Goal: Task Accomplishment & Management: Use online tool/utility

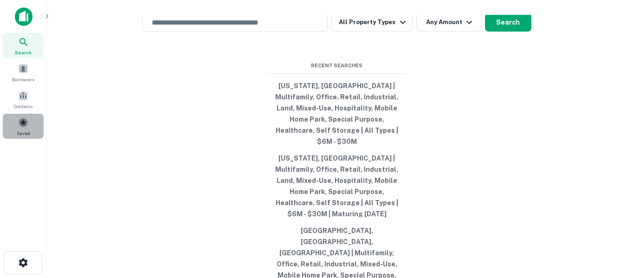
click at [16, 122] on div "Saved" at bounding box center [23, 126] width 41 height 25
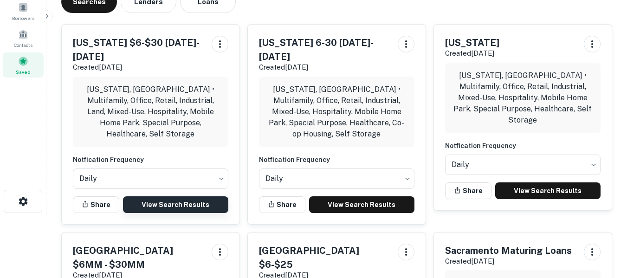
scroll to position [78, 0]
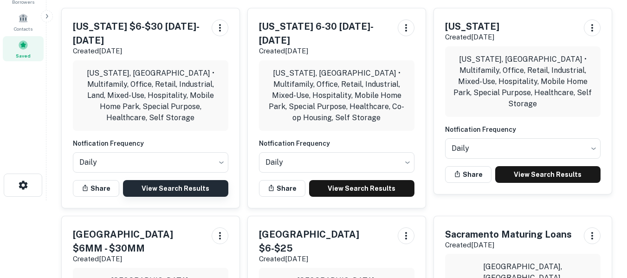
click at [169, 180] on link "View Search Results" at bounding box center [175, 188] width 105 height 17
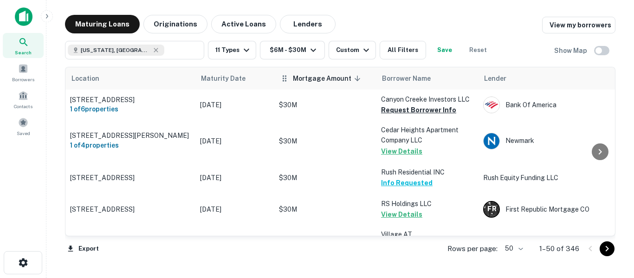
click at [330, 76] on span "Mortgage Amount sorted descending" at bounding box center [328, 78] width 71 height 11
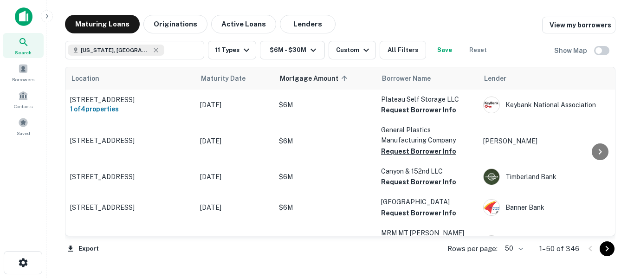
click at [329, 76] on span "Mortgage Amount sorted ascending" at bounding box center [315, 78] width 71 height 11
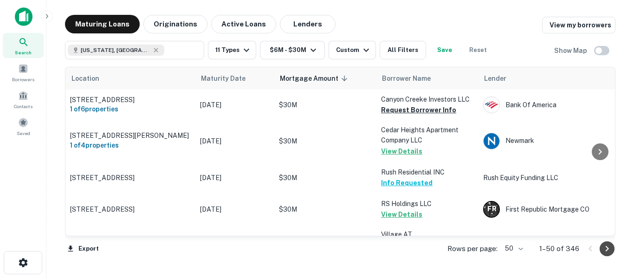
click at [607, 249] on icon "Go to next page" at bounding box center [607, 248] width 11 height 11
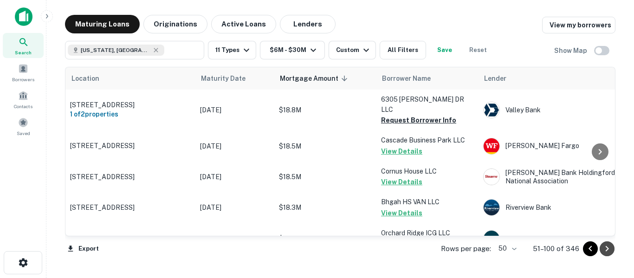
click at [607, 250] on icon "Go to next page" at bounding box center [607, 249] width 3 height 6
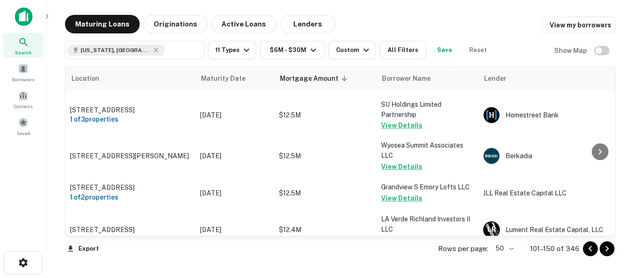
scroll to position [1539, 0]
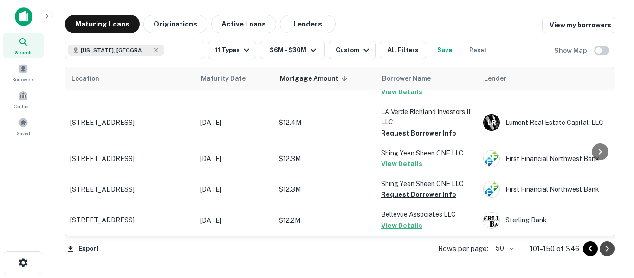
click at [610, 249] on icon "Go to next page" at bounding box center [607, 248] width 11 height 11
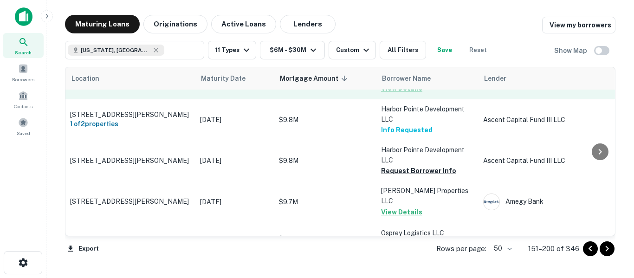
scroll to position [1564, 0]
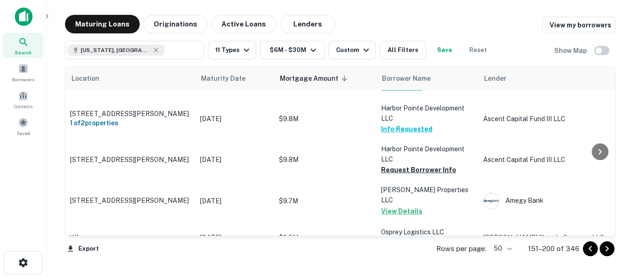
click at [608, 248] on icon "Go to next page" at bounding box center [607, 249] width 3 height 6
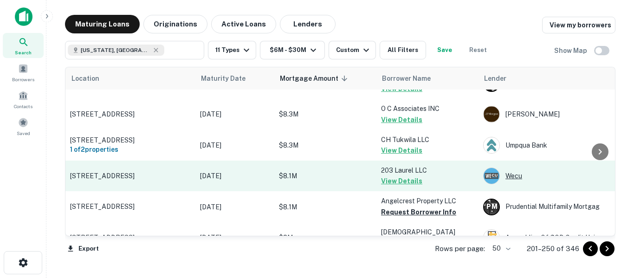
scroll to position [1266, 0]
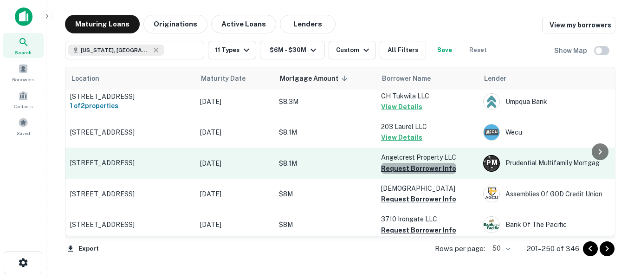
click at [421, 163] on button "Request Borrower Info" at bounding box center [418, 168] width 75 height 11
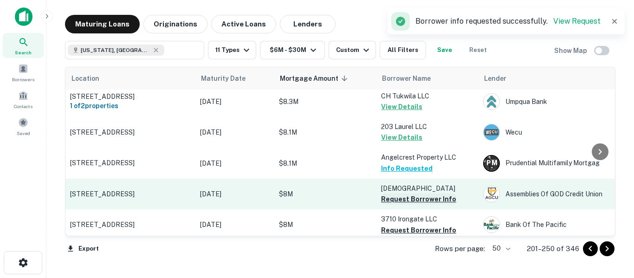
click at [418, 194] on button "Request Borrower Info" at bounding box center [418, 199] width 75 height 11
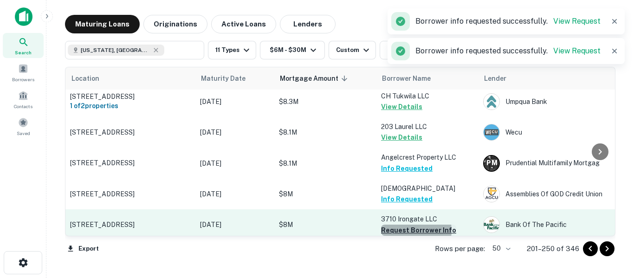
click at [411, 225] on button "Request Borrower Info" at bounding box center [418, 230] width 75 height 11
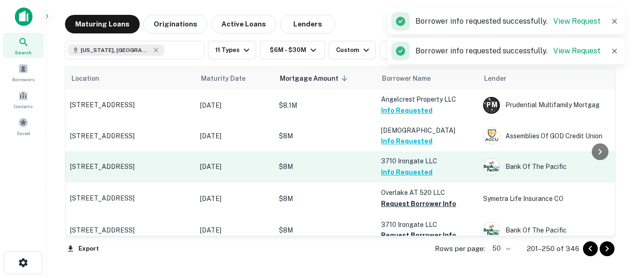
scroll to position [1328, 0]
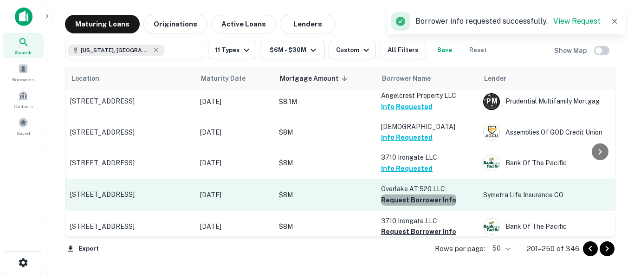
click at [423, 195] on button "Request Borrower Info" at bounding box center [418, 200] width 75 height 11
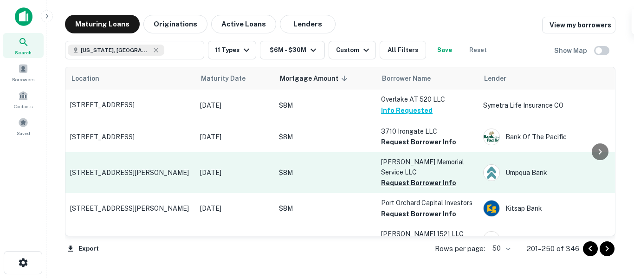
scroll to position [1421, 0]
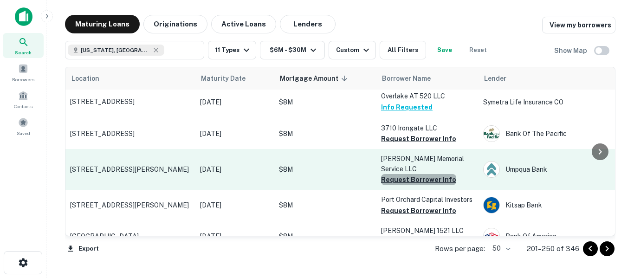
click at [423, 174] on button "Request Borrower Info" at bounding box center [418, 179] width 75 height 11
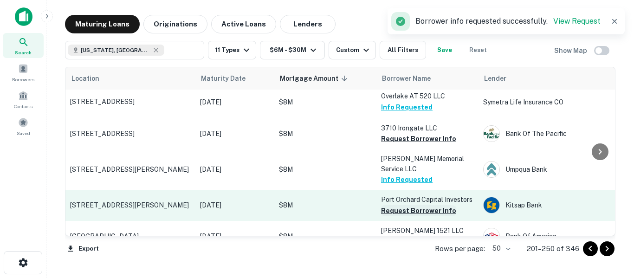
click at [417, 205] on button "Request Borrower Info" at bounding box center [418, 210] width 75 height 11
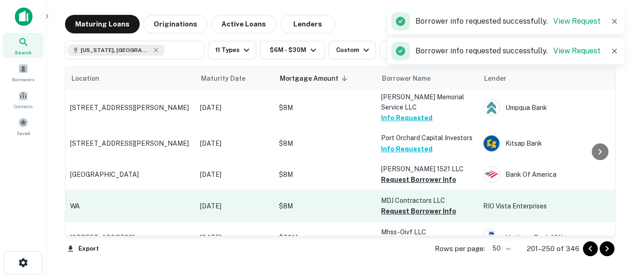
scroll to position [1498, 0]
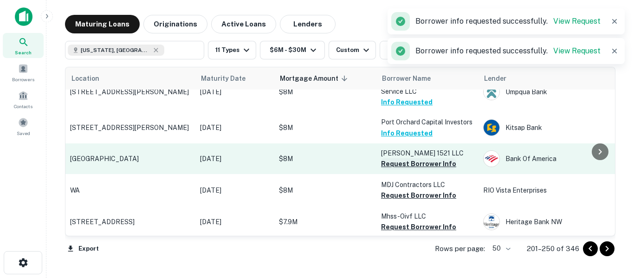
click at [412, 158] on button "Request Borrower Info" at bounding box center [418, 163] width 75 height 11
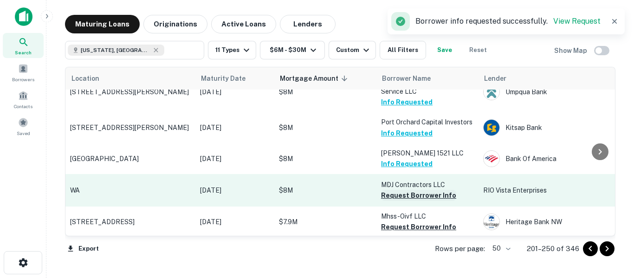
click at [411, 190] on button "Request Borrower Info" at bounding box center [418, 195] width 75 height 11
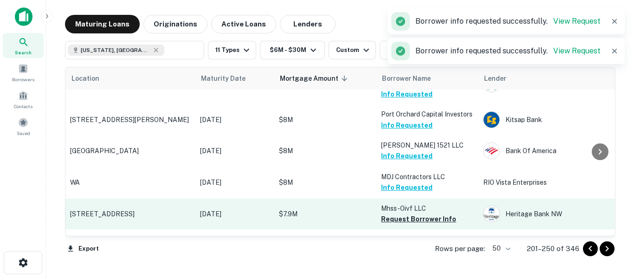
scroll to position [1514, 0]
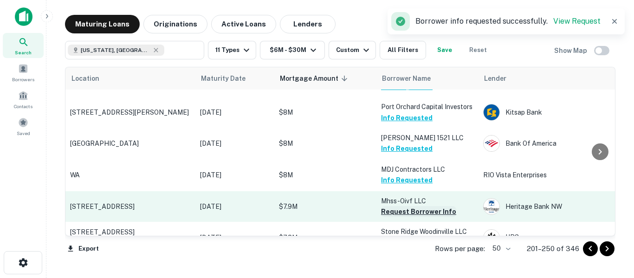
click at [416, 206] on button "Request Borrower Info" at bounding box center [418, 211] width 75 height 11
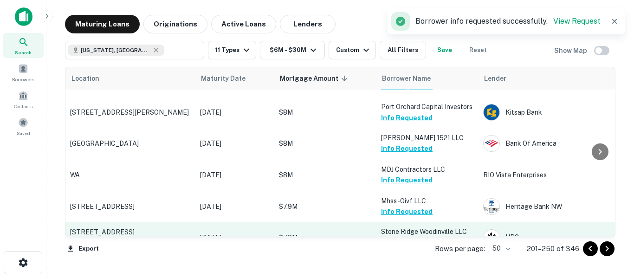
click at [416, 237] on button "Request Borrower Info" at bounding box center [418, 242] width 75 height 11
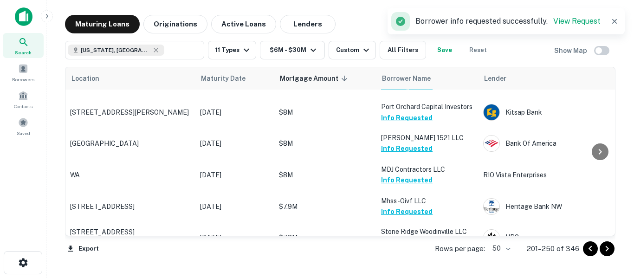
click at [607, 250] on icon "Go to next page" at bounding box center [607, 249] width 3 height 6
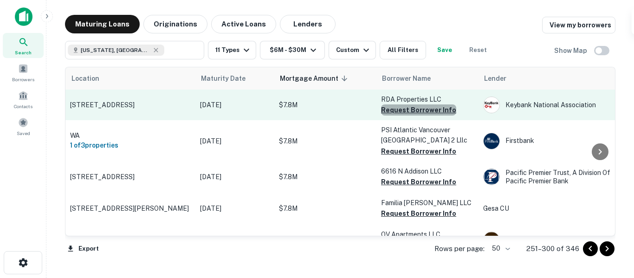
click at [421, 107] on button "Request Borrower Info" at bounding box center [418, 109] width 75 height 11
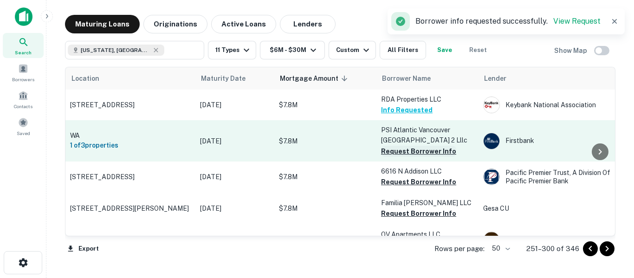
click at [409, 150] on button "Request Borrower Info" at bounding box center [418, 151] width 75 height 11
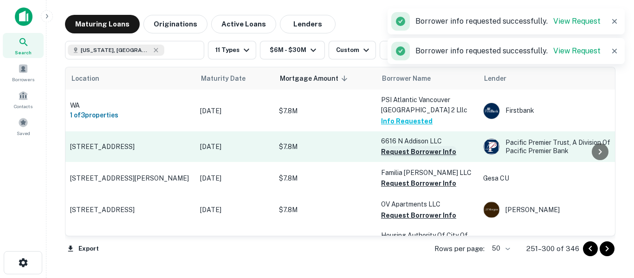
scroll to position [31, 0]
click at [417, 150] on button "Request Borrower Info" at bounding box center [418, 150] width 75 height 11
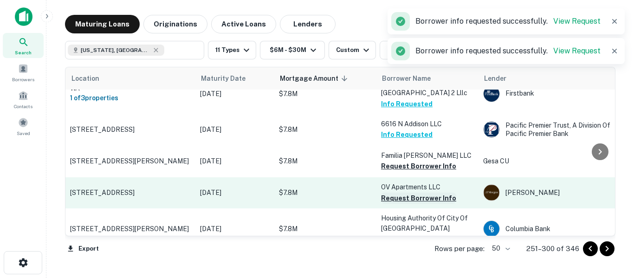
scroll to position [93, 0]
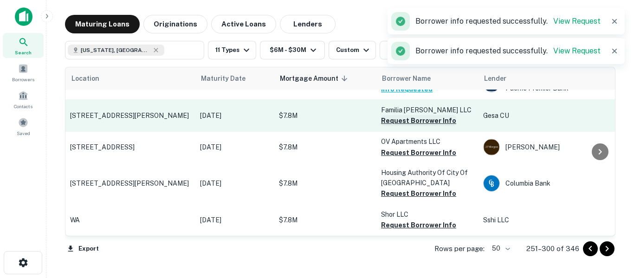
click at [415, 120] on button "Request Borrower Info" at bounding box center [418, 120] width 75 height 11
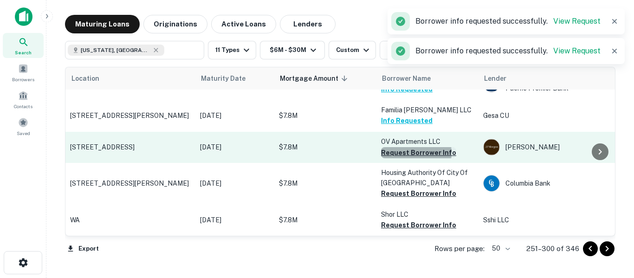
click at [408, 153] on button "Request Borrower Info" at bounding box center [418, 152] width 75 height 11
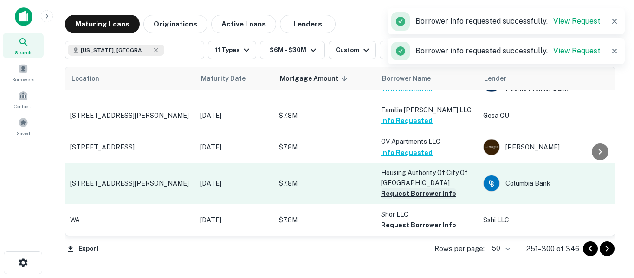
click at [404, 195] on button "Request Borrower Info" at bounding box center [418, 193] width 75 height 11
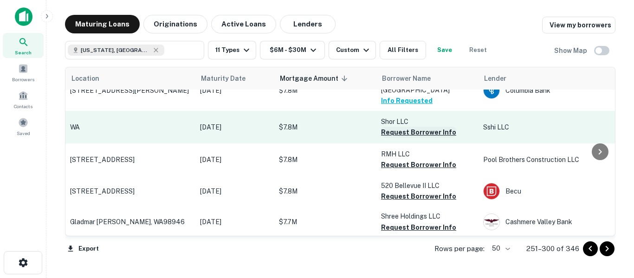
scroll to position [201, 0]
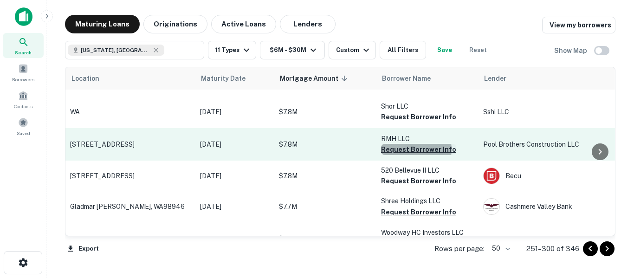
click at [410, 150] on button "Request Borrower Info" at bounding box center [418, 149] width 75 height 11
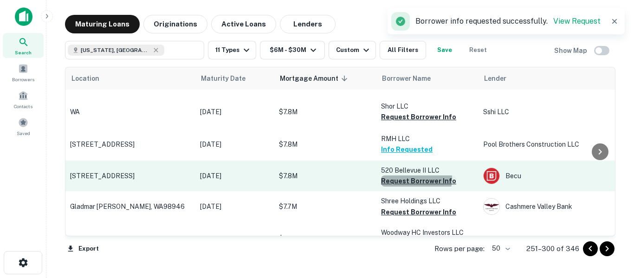
click at [410, 179] on button "Request Borrower Info" at bounding box center [418, 181] width 75 height 11
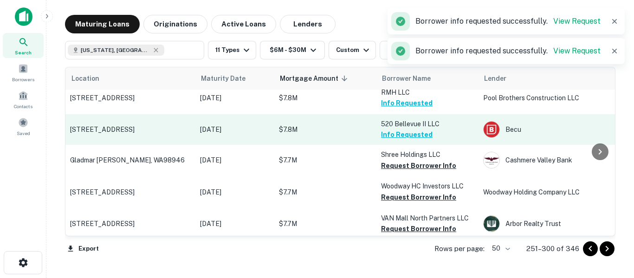
scroll to position [263, 0]
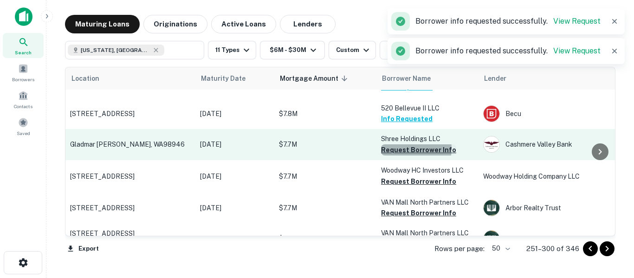
click at [407, 149] on button "Request Borrower Info" at bounding box center [418, 149] width 75 height 11
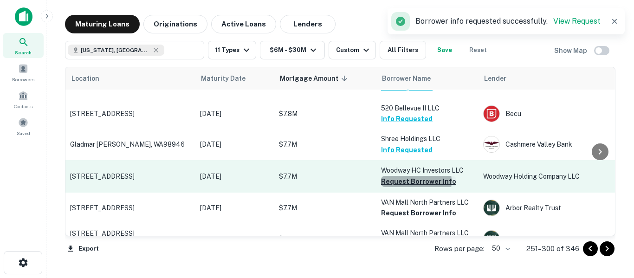
click at [409, 182] on button "Request Borrower Info" at bounding box center [418, 181] width 75 height 11
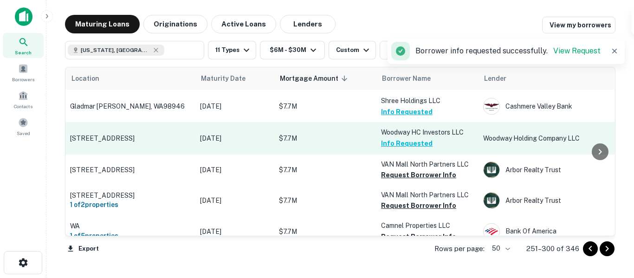
scroll to position [340, 0]
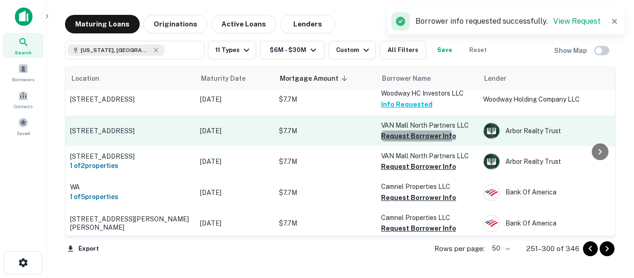
click at [414, 138] on button "Request Borrower Info" at bounding box center [418, 135] width 75 height 11
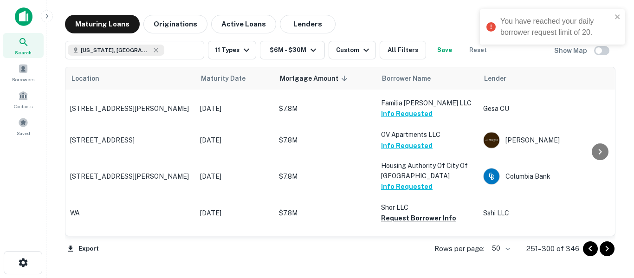
scroll to position [62, 0]
